Goal: Task Accomplishment & Management: Manage account settings

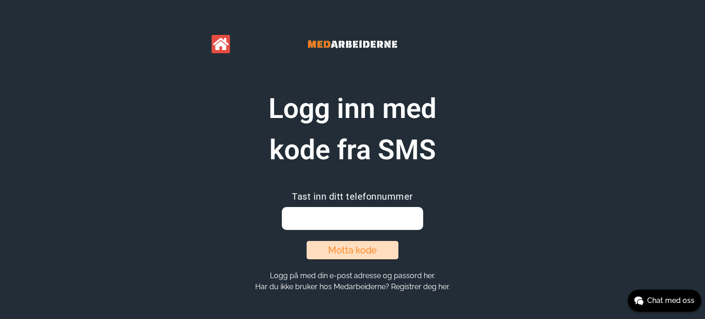
click at [303, 216] on input "email" at bounding box center [352, 218] width 141 height 23
type input "97038381"
click at [343, 247] on button "Motta kode" at bounding box center [353, 250] width 92 height 18
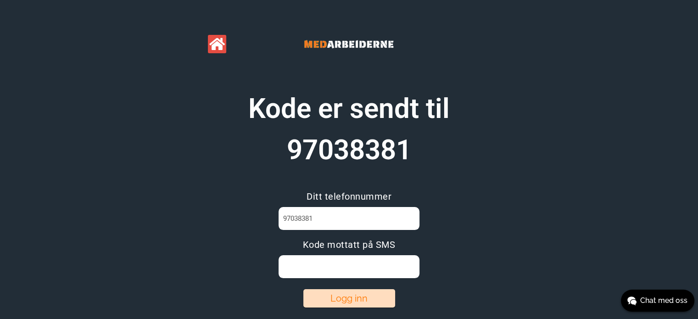
click at [302, 271] on input at bounding box center [349, 266] width 141 height 23
type input "T537LJ7L"
click at [352, 295] on button "Logg inn" at bounding box center [349, 298] width 92 height 18
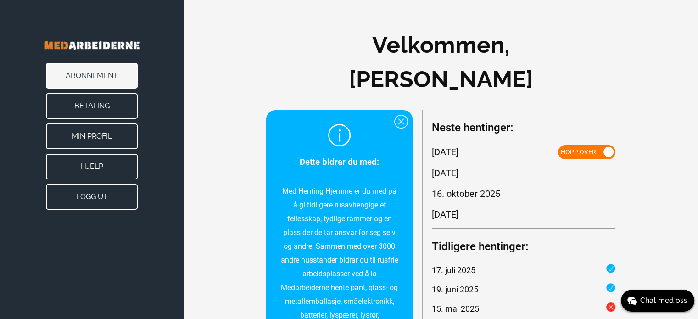
click at [584, 148] on span "Hopp over" at bounding box center [578, 151] width 35 height 7
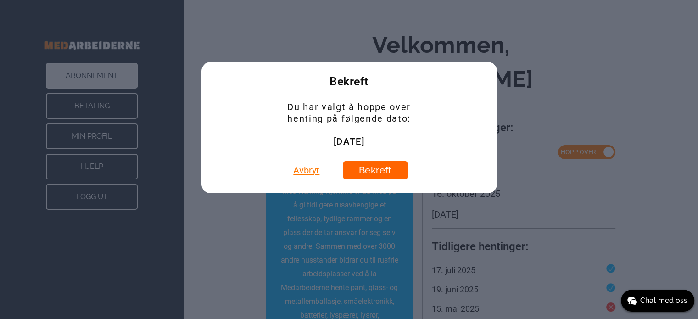
click at [373, 171] on button "Bekreft" at bounding box center [375, 170] width 64 height 18
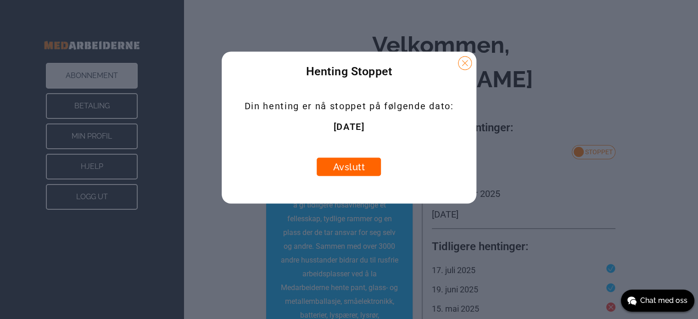
click at [356, 166] on button "Avslutt" at bounding box center [349, 167] width 64 height 18
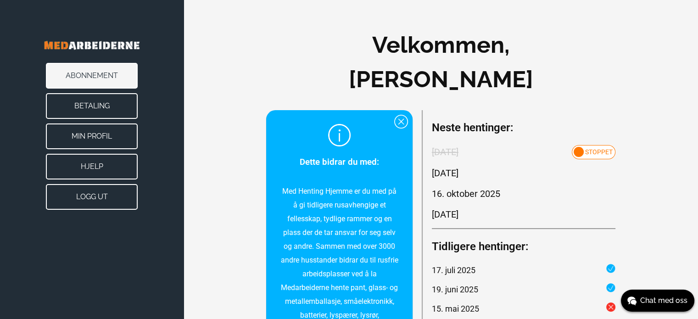
scroll to position [46, 0]
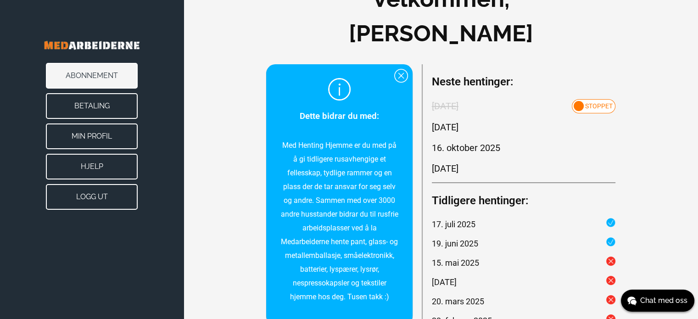
click at [101, 196] on button "Logg ut" at bounding box center [92, 197] width 92 height 26
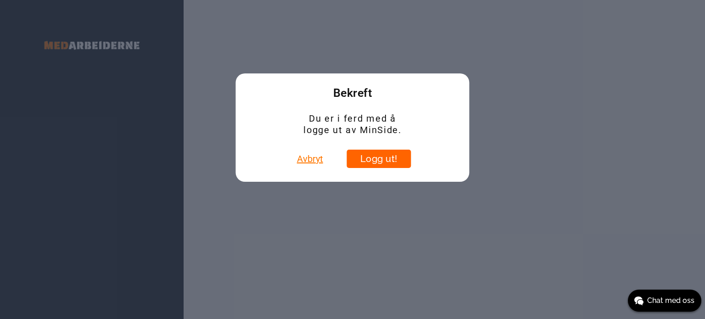
click at [393, 165] on button "Logg ut!" at bounding box center [379, 159] width 64 height 18
